Goal: Task Accomplishment & Management: Manage account settings

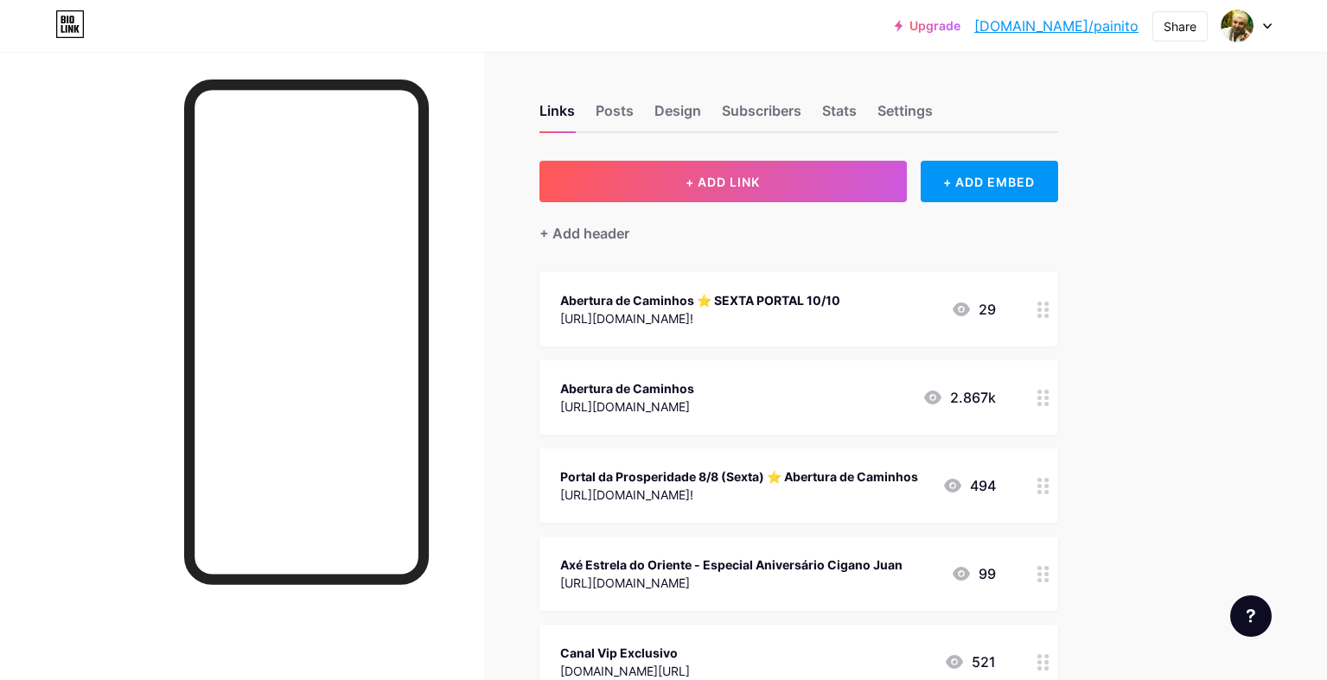
click at [1036, 314] on div at bounding box center [1043, 309] width 29 height 74
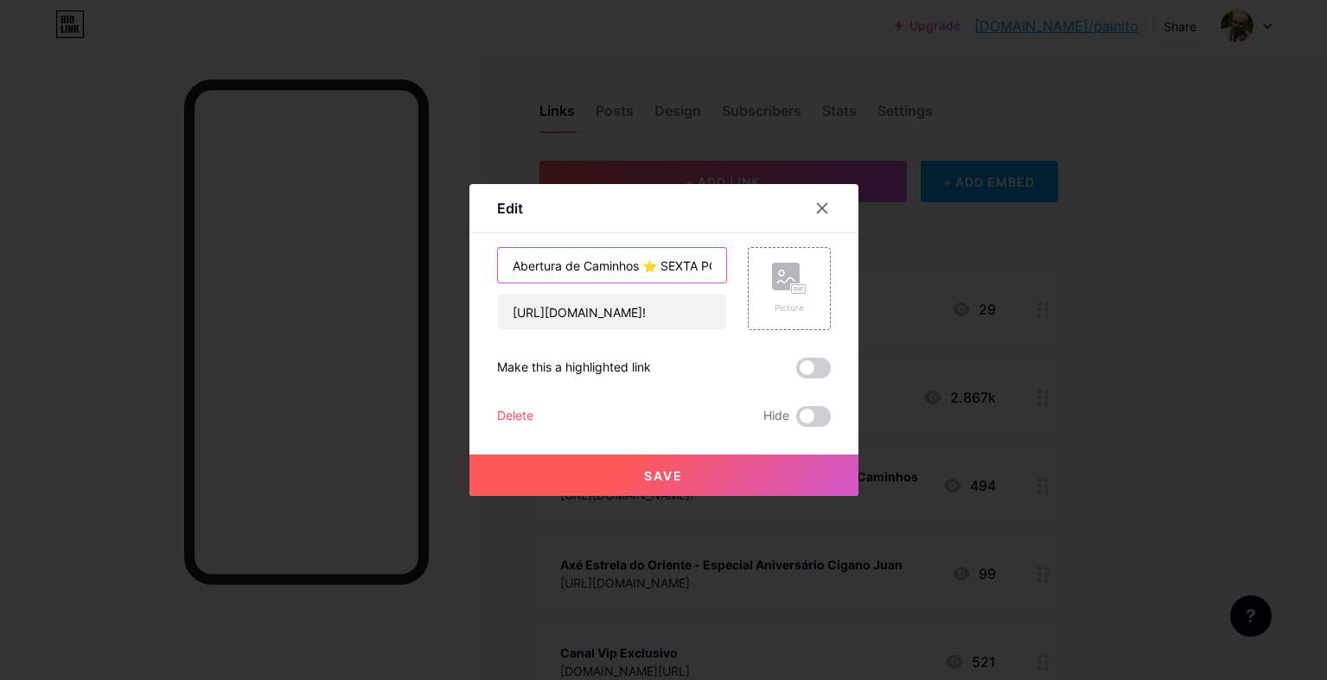
click at [616, 268] on input "Abertura de Caminhos ⭐️ SEXTA PORTAL 10/10" at bounding box center [612, 265] width 228 height 35
click at [668, 265] on input "Abertura de Caminhos ⭐️ SEXTA PORTAL 10/10" at bounding box center [612, 265] width 228 height 35
drag, startPoint x: 664, startPoint y: 267, endPoint x: 807, endPoint y: 266, distance: 142.7
click at [807, 266] on div "Abertura de Caminhos ⭐️ SEXTA PORTAL 10/10 [URL][DOMAIN_NAME]! Picture" at bounding box center [664, 288] width 334 height 83
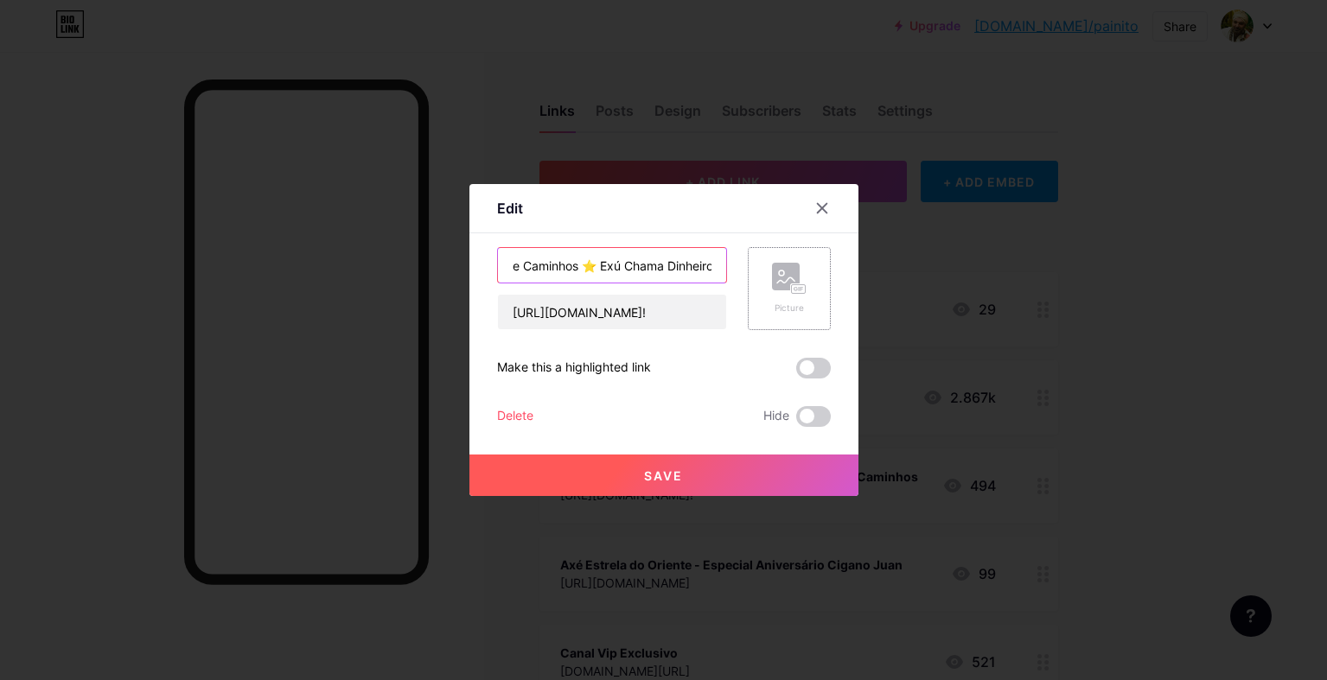
scroll to position [0, 67]
click at [573, 265] on input "Abertura de Caminhos ⭐️ Exú Chama Dinheiro" at bounding box center [612, 265] width 228 height 35
drag, startPoint x: 497, startPoint y: 253, endPoint x: 460, endPoint y: 253, distance: 37.2
click at [444, 253] on div "Edit Content YouTube Play YouTube video without leaving your page. ADD Vimeo Pl…" at bounding box center [663, 340] width 1327 height 680
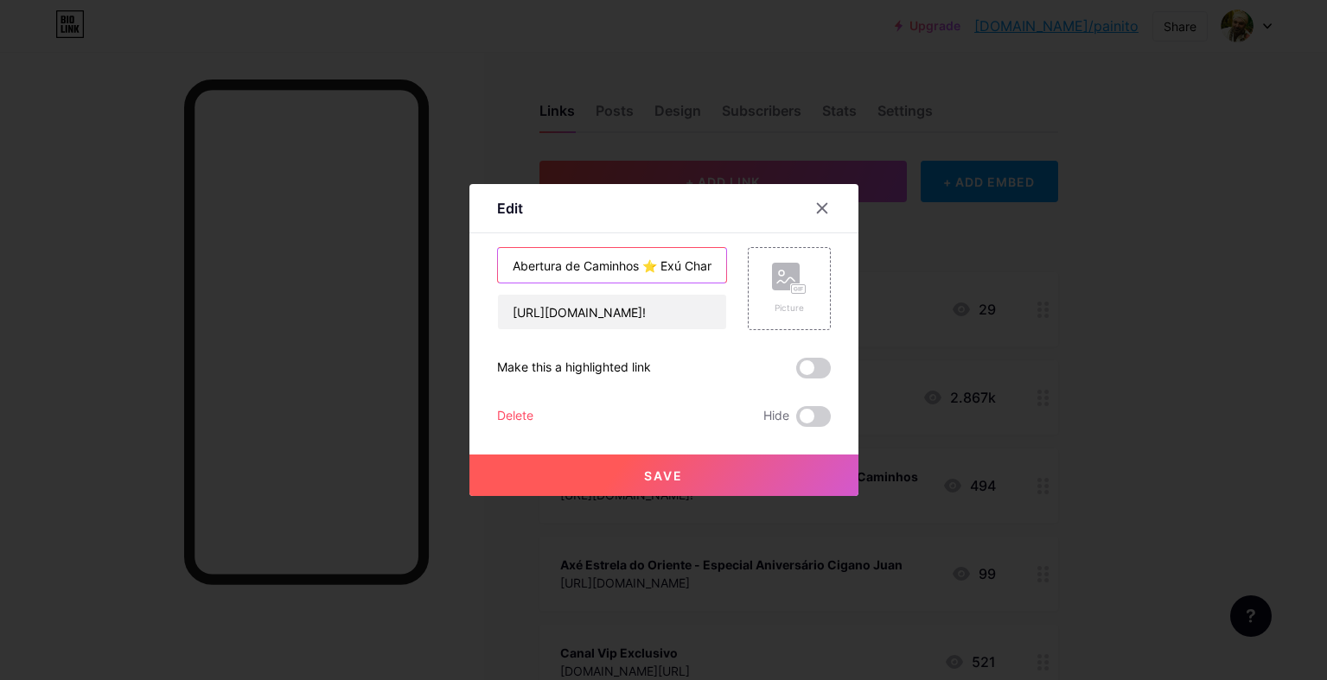
click at [651, 271] on input "Abertura de Caminhos ⭐️ Exú Chama Dinheiro" at bounding box center [612, 265] width 228 height 35
click at [697, 271] on input "Abertura de Caminhos ⭐️ Exú Chama Dinheiro" at bounding box center [612, 265] width 228 height 35
drag, startPoint x: 713, startPoint y: 269, endPoint x: 756, endPoint y: 265, distance: 42.5
click at [795, 269] on div "Abertura de Caminhos ⭐️ Exú Chama Dinheiro [URL][DOMAIN_NAME]! Picture" at bounding box center [664, 288] width 334 height 83
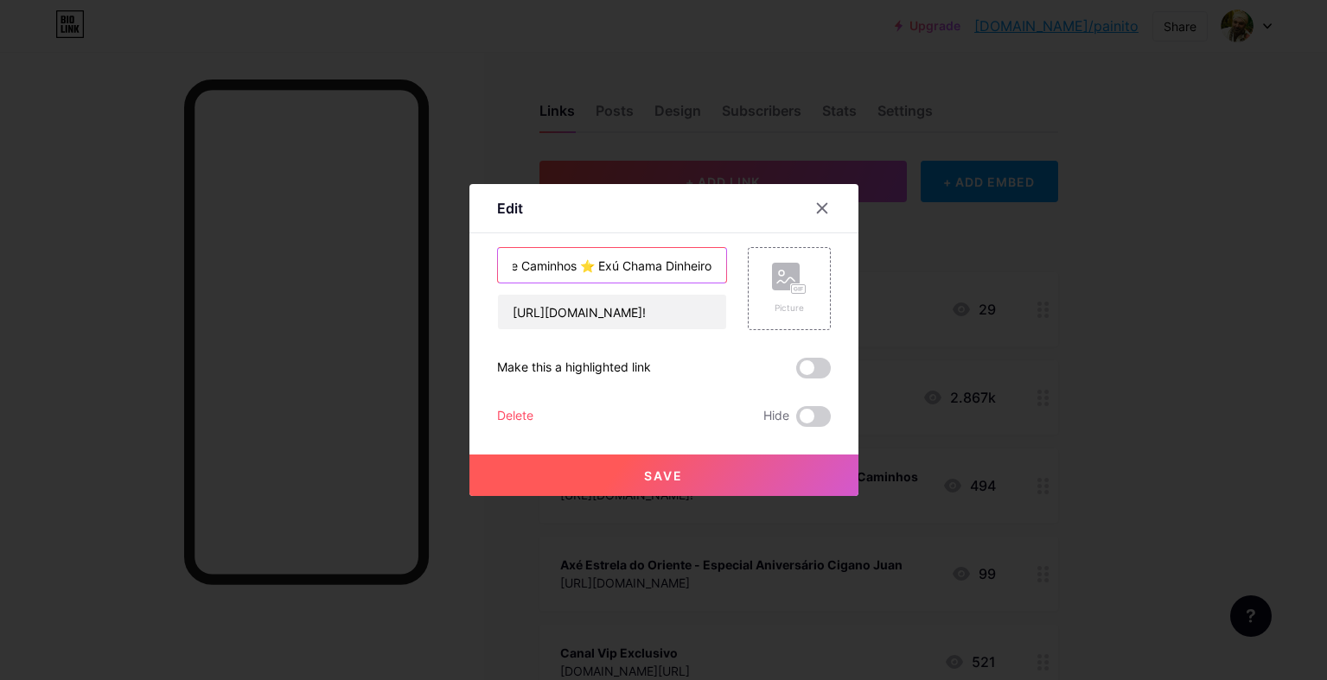
click at [712, 271] on input "Abertura de Caminhos ⭐️ Exú Chama Dinheiro" at bounding box center [612, 265] width 228 height 35
drag, startPoint x: 588, startPoint y: 266, endPoint x: 574, endPoint y: 263, distance: 14.3
click at [574, 263] on input "Abertura de Caminhos ⭐️ Exú Chama Dinheiro" at bounding box center [612, 265] width 228 height 35
click at [718, 269] on input "Abertura de Caminhos ⭐️ Exú Chama Dinheiro" at bounding box center [612, 265] width 228 height 35
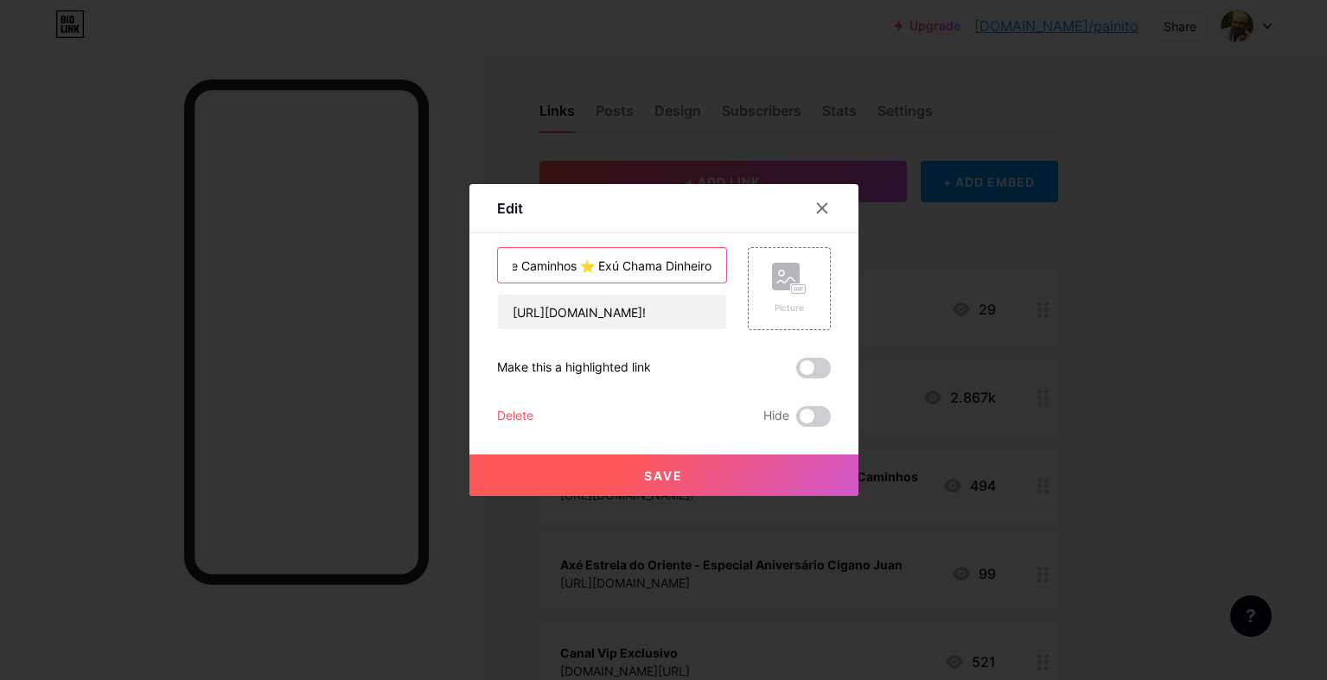
paste input "⭐️"
type input "Abertura de Caminhos ⭐️ Exú Chama Dinheiro ⭐️ [DATE]"
click at [674, 307] on input "[URL][DOMAIN_NAME]!" at bounding box center [612, 312] width 228 height 35
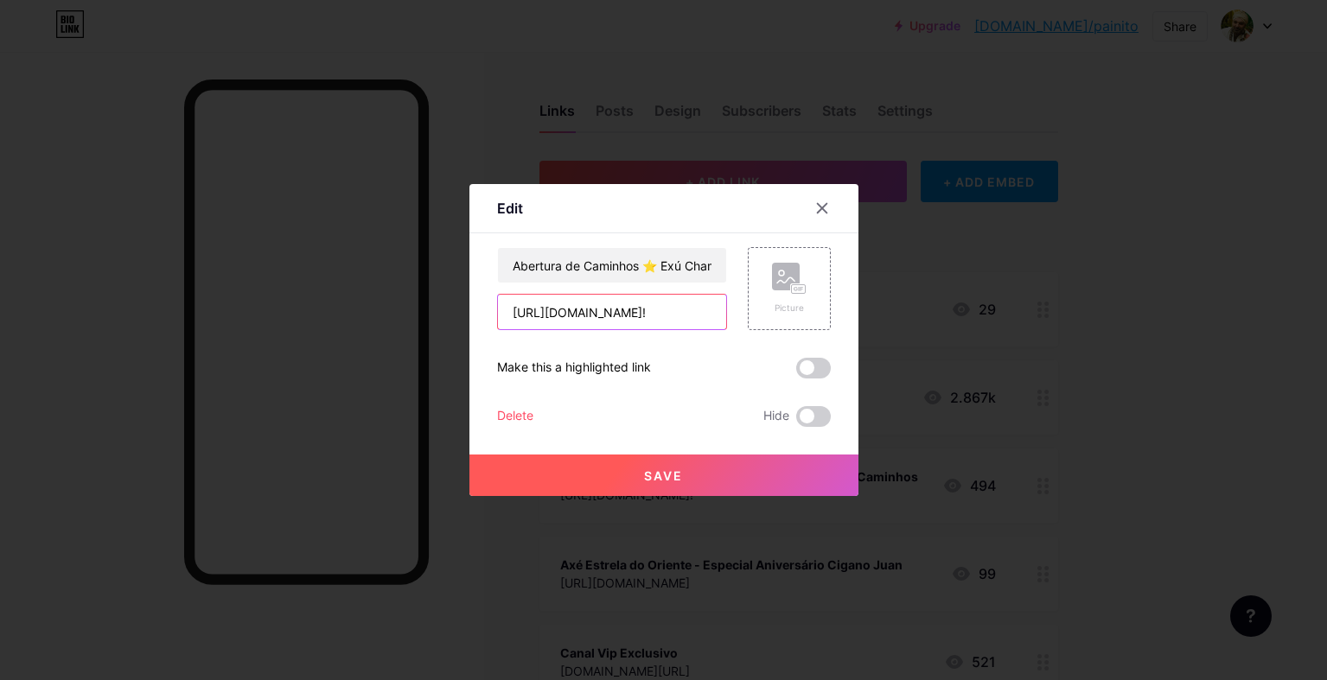
drag, startPoint x: 665, startPoint y: 311, endPoint x: 745, endPoint y: 314, distance: 80.4
click at [864, 308] on div "Edit Content YouTube Play YouTube video without leaving your page. ADD Vimeo Pl…" at bounding box center [663, 340] width 1327 height 680
click at [672, 315] on input "[URL][DOMAIN_NAME]!" at bounding box center [612, 312] width 228 height 35
paste input "[URL][DOMAIN_NAME]!"
type input "[URL][DOMAIN_NAME]!"
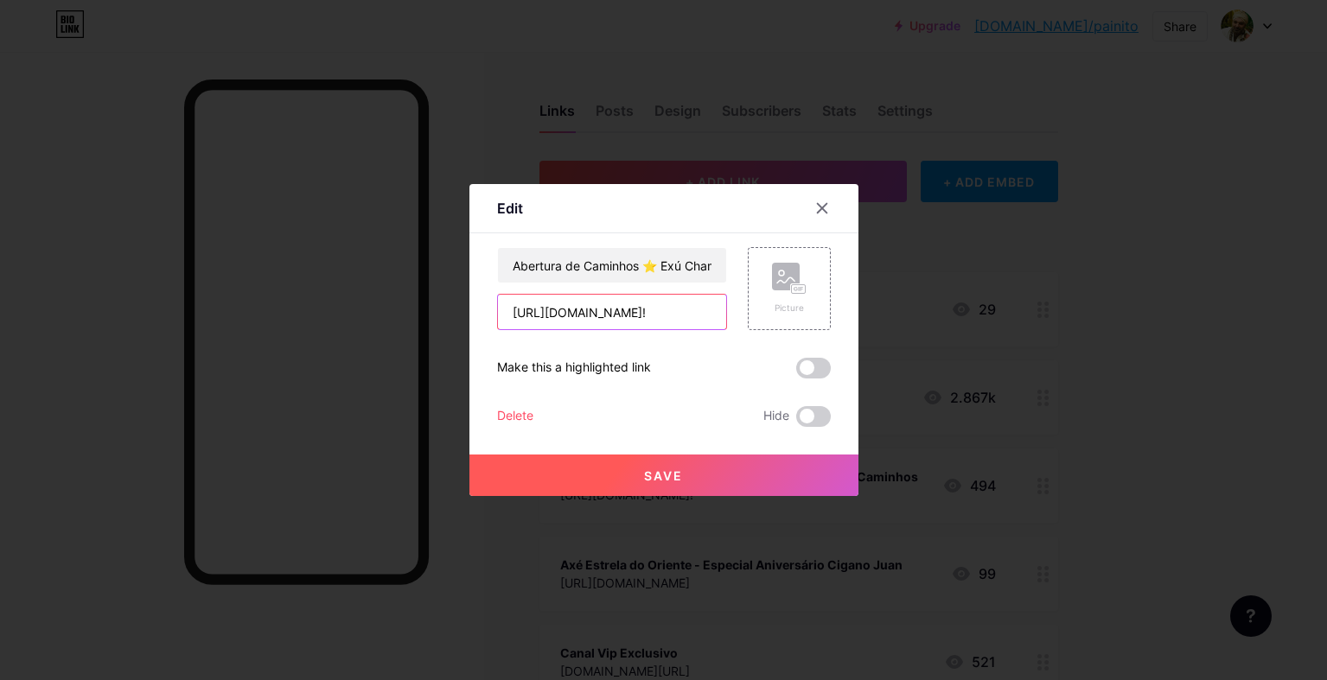
scroll to position [0, 671]
click at [677, 319] on input "[URL][DOMAIN_NAME]!" at bounding box center [612, 312] width 228 height 35
paste input "[URL][DOMAIN_NAME]!"
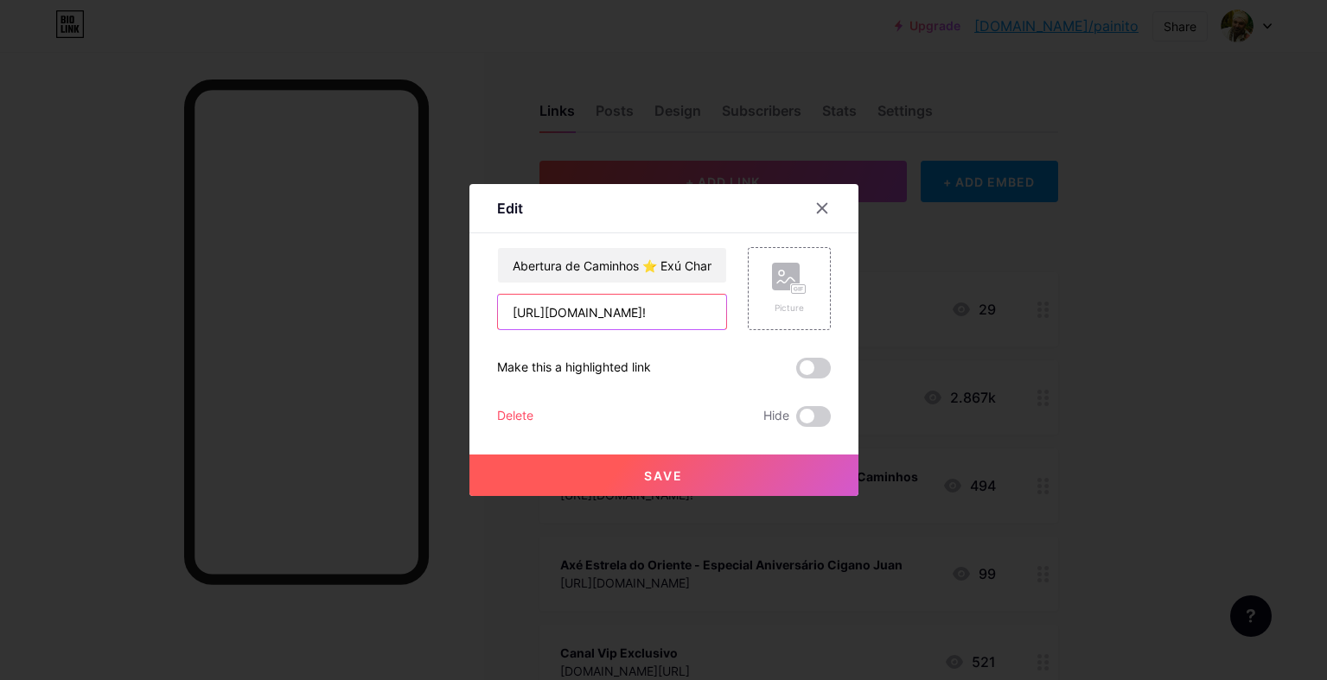
type input "[URL][DOMAIN_NAME]!"
click at [692, 400] on div "Abertura de Caminhos ⭐️ Exú Chama Dinheiro ⭐️ [DATE] [URL][DOMAIN_NAME]! Pictur…" at bounding box center [664, 337] width 334 height 180
click at [825, 371] on span at bounding box center [813, 368] width 35 height 21
click at [796, 373] on input "checkbox" at bounding box center [796, 373] width 0 height 0
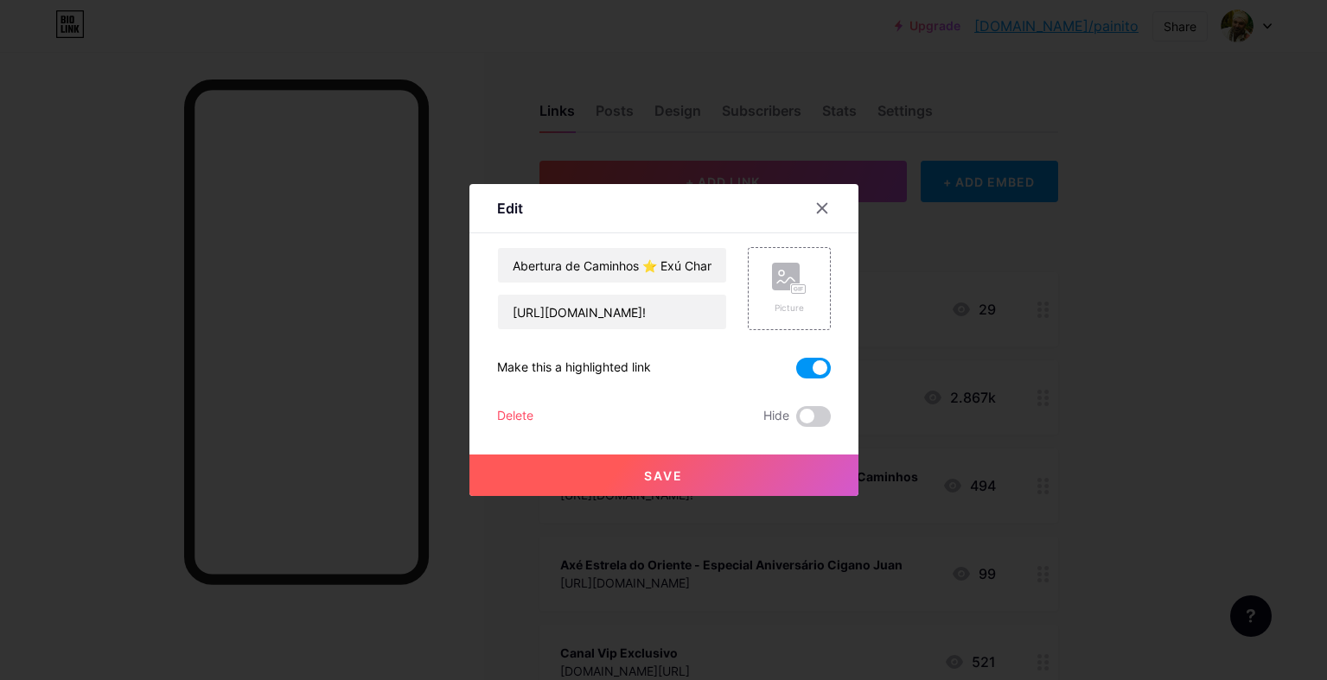
click at [674, 478] on span "Save" at bounding box center [663, 476] width 39 height 15
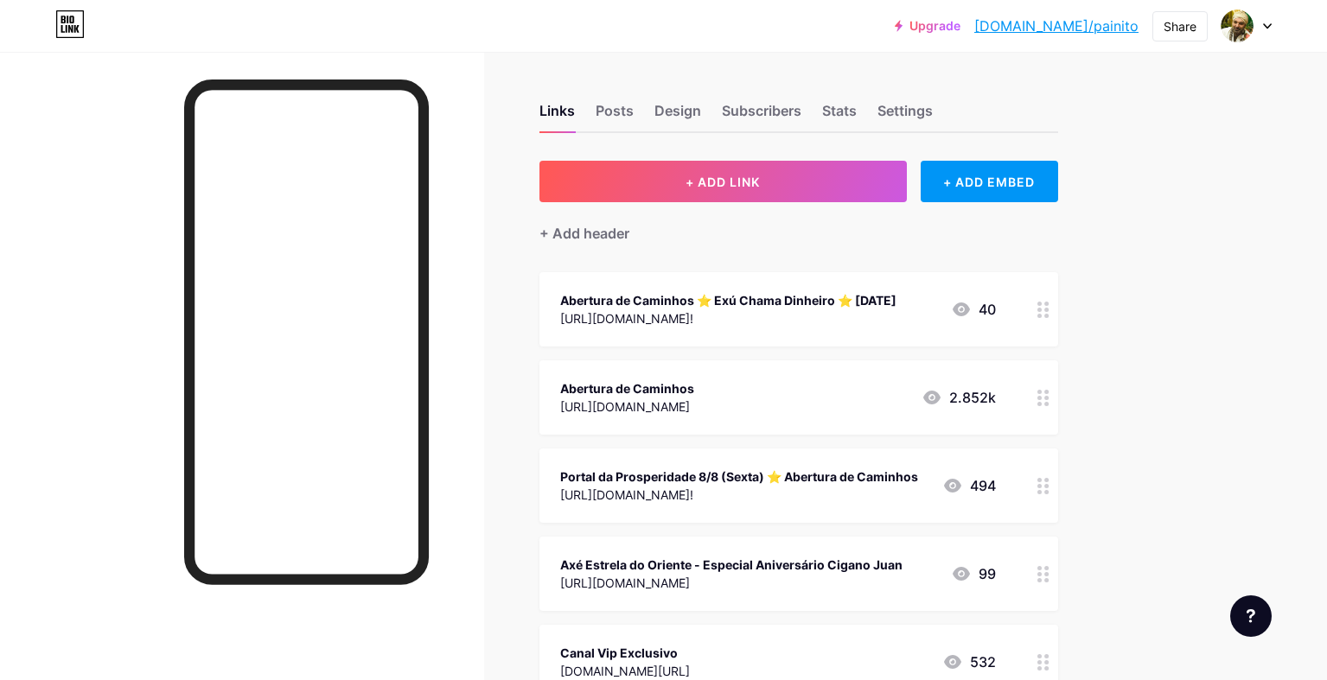
click at [1089, 24] on link "[DOMAIN_NAME]/painito" at bounding box center [1056, 26] width 164 height 21
